Goal: Task Accomplishment & Management: Manage account settings

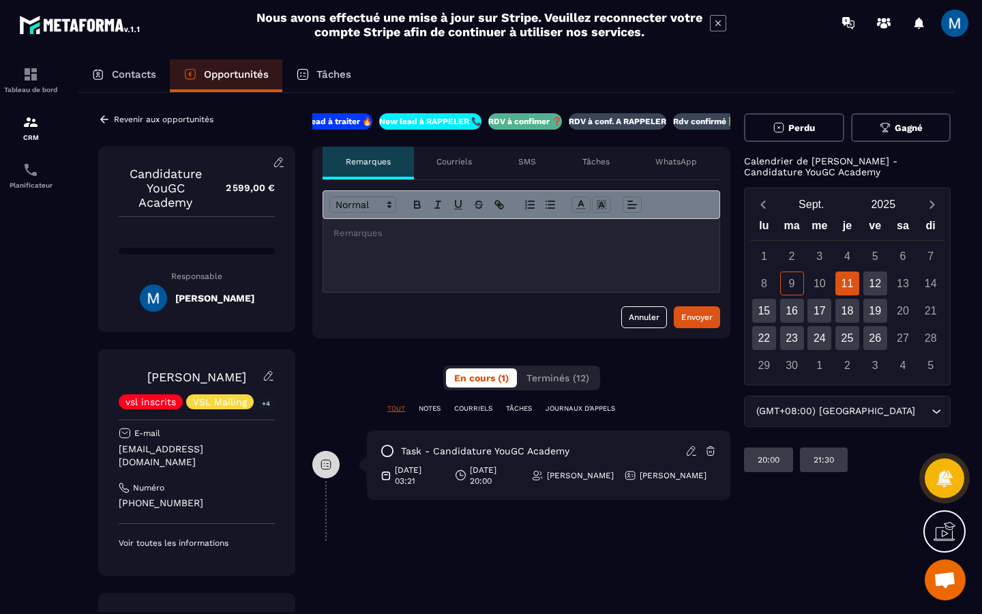
click at [417, 240] on div at bounding box center [521, 255] width 396 height 73
click at [701, 315] on div "Envoyer" at bounding box center [697, 317] width 31 height 14
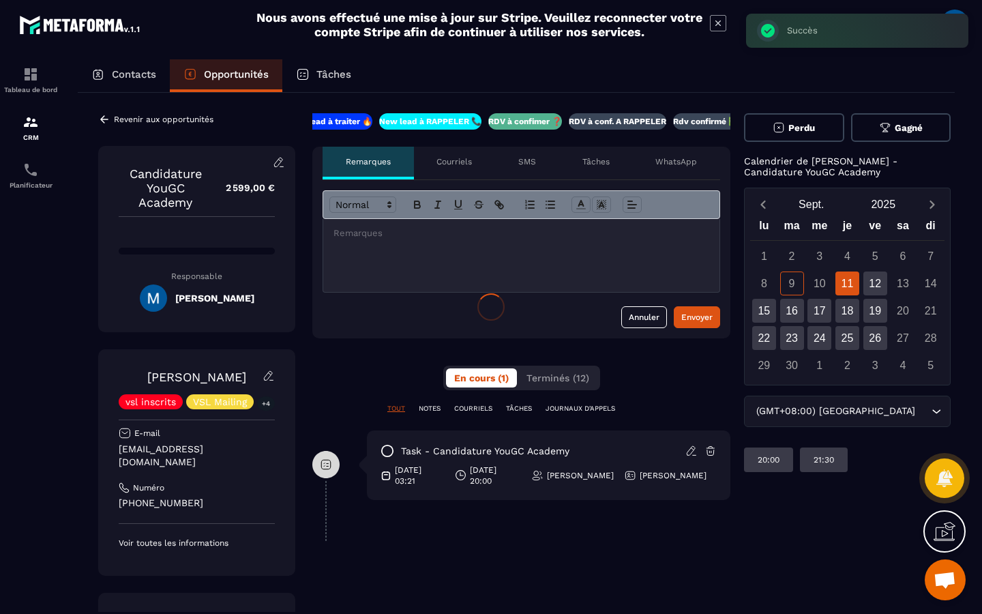
click at [628, 121] on div at bounding box center [491, 307] width 982 height 614
click at [596, 123] on p "RDV à conf. A RAPPELER" at bounding box center [618, 121] width 98 height 11
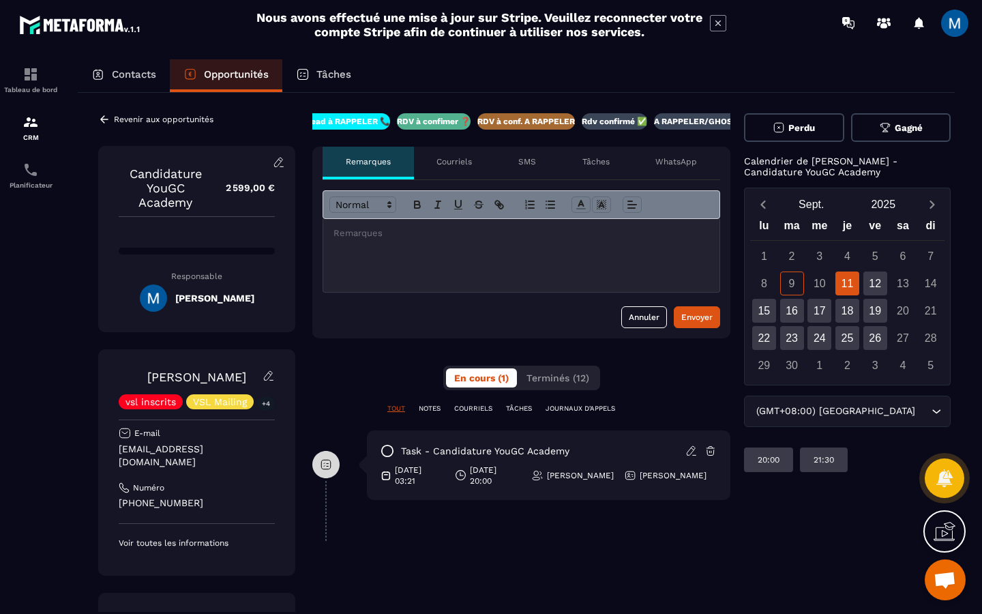
scroll to position [0, 117]
click at [106, 117] on icon at bounding box center [104, 119] width 12 height 12
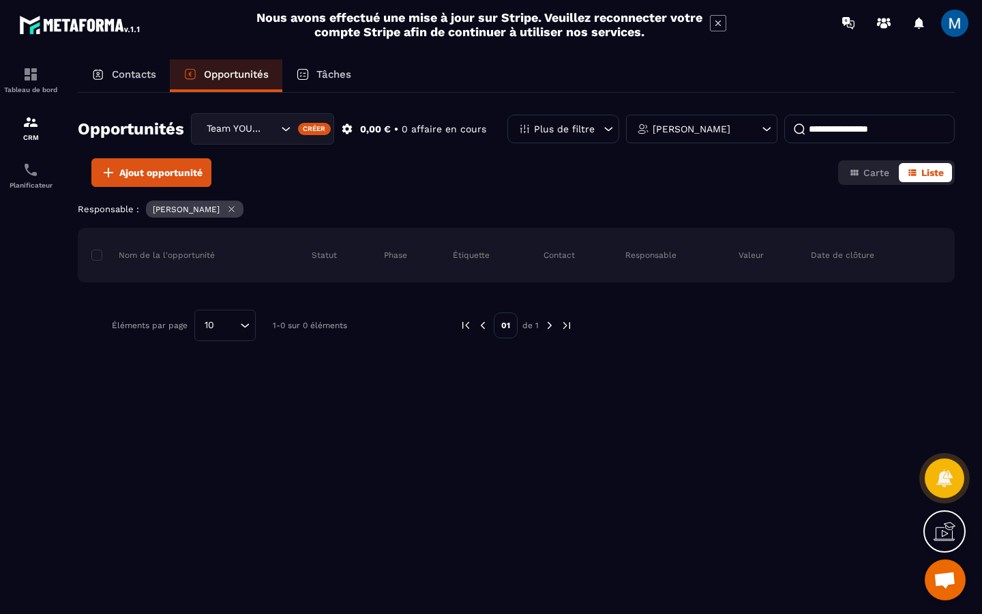
click at [286, 127] on icon "Search for option" at bounding box center [286, 129] width 14 height 14
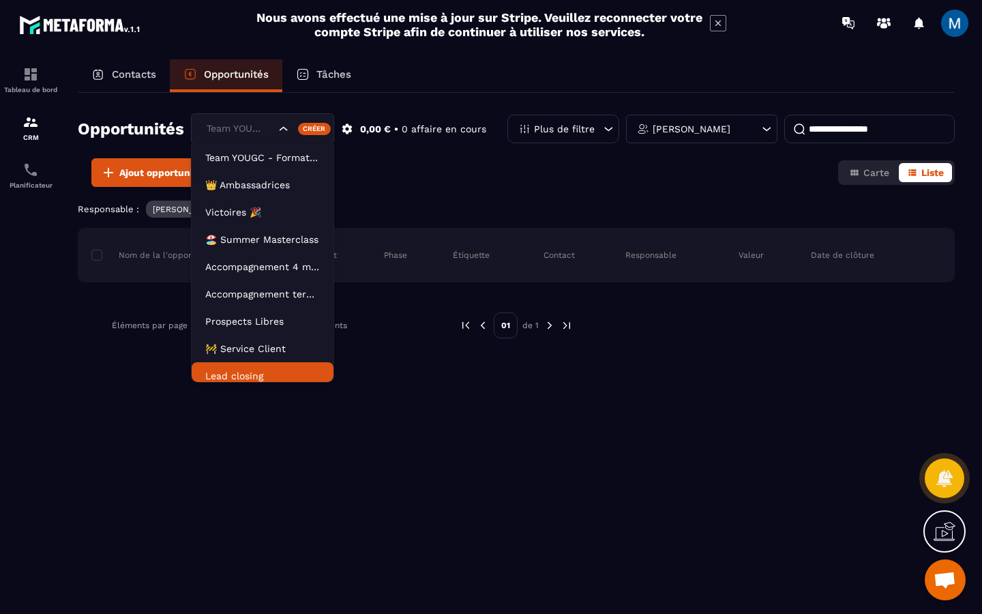
scroll to position [7, 0]
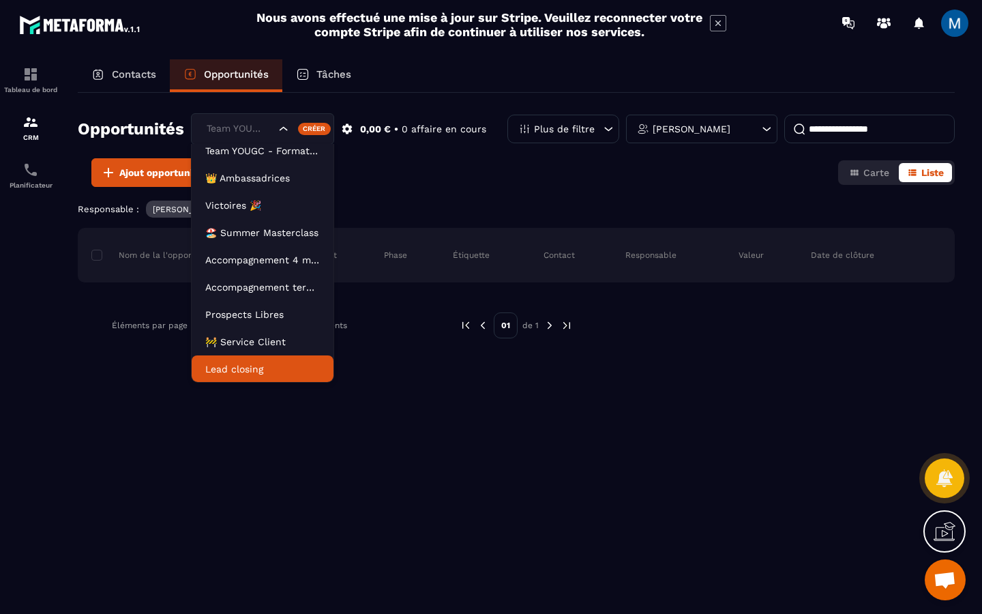
click at [253, 375] on p "Lead closing" at bounding box center [262, 369] width 115 height 14
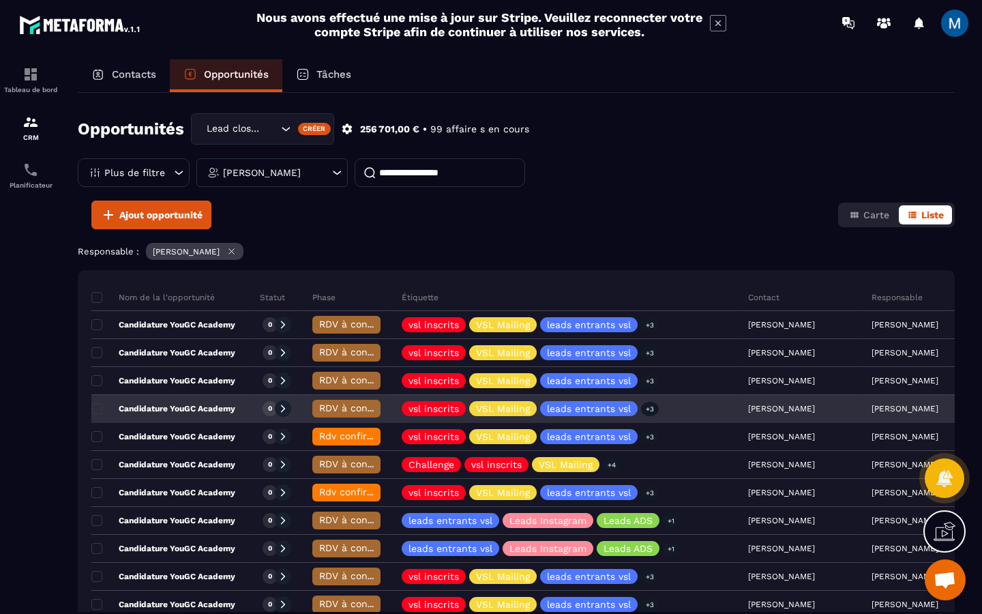
click at [241, 407] on div "Candidature YouGC Academy" at bounding box center [170, 409] width 158 height 27
